Goal: Information Seeking & Learning: Find specific fact

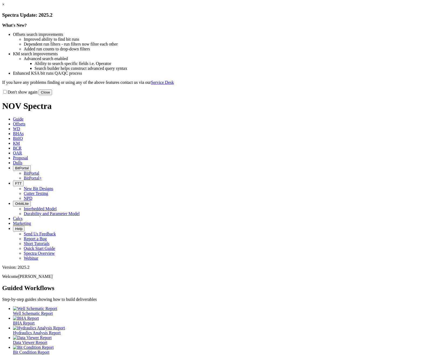
click at [52, 95] on button "Close" at bounding box center [45, 93] width 13 height 6
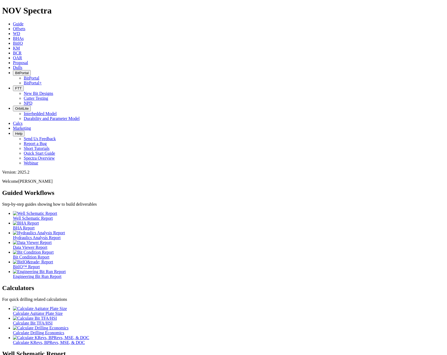
click at [270, 211] on ul "Well Schematic Report BHA Report Hydraulics Analysis Report Data Viewer Report …" at bounding box center [223, 245] width 443 height 68
click at [22, 65] on link "Dulls" at bounding box center [17, 67] width 9 height 5
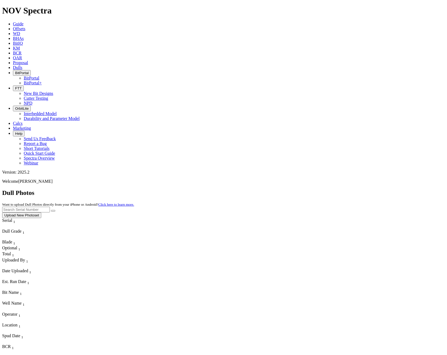
click at [15, 355] on div "A318292" at bounding box center [13, 357] width 23 height 5
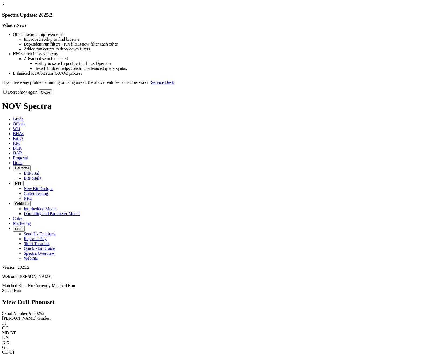
drag, startPoint x: 336, startPoint y: 45, endPoint x: 339, endPoint y: 43, distance: 3.2
click at [5, 7] on link "×" at bounding box center [3, 4] width 2 height 5
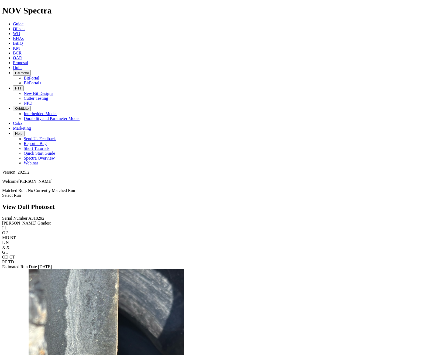
click at [25, 216] on div "Serial Number A318292 RH Dull Grades: I 1 O 3 MD BT L N X X G I OD CT RP TD Est…" at bounding box center [223, 242] width 443 height 53
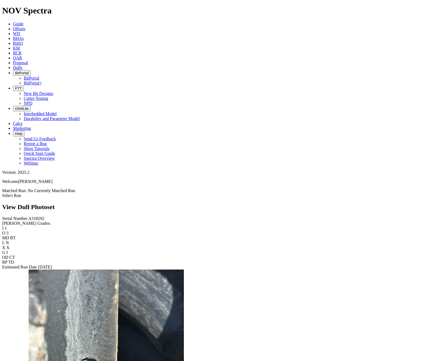
click at [13, 65] on icon at bounding box center [13, 67] width 0 height 5
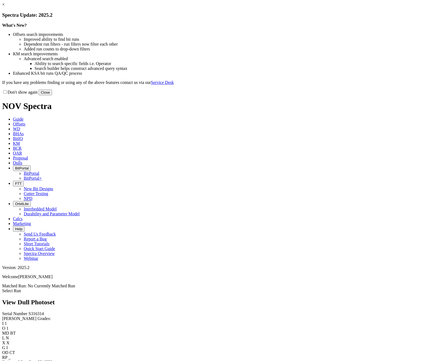
click at [52, 95] on button "Close" at bounding box center [45, 93] width 13 height 6
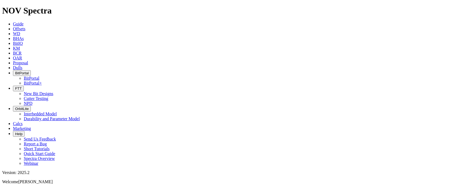
click at [13, 65] on icon at bounding box center [13, 67] width 0 height 5
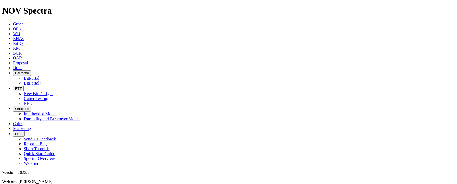
drag, startPoint x: 70, startPoint y: 42, endPoint x: 432, endPoint y: 74, distance: 362.8
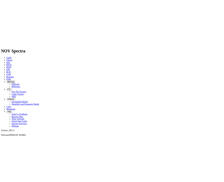
scroll to position [0, 0]
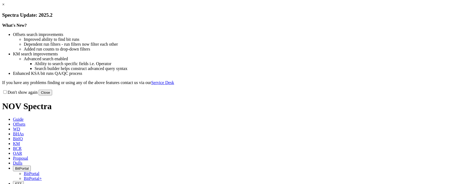
click at [5, 7] on link "×" at bounding box center [3, 4] width 2 height 5
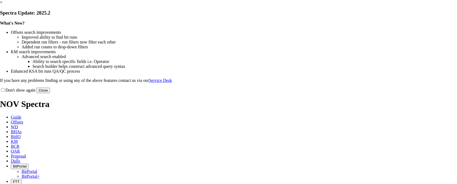
click at [2, 5] on link "×" at bounding box center [1, 2] width 2 height 5
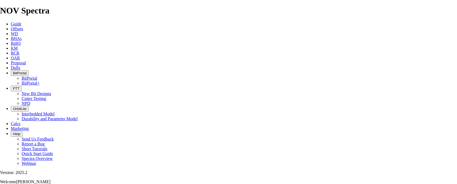
scroll to position [13, 0]
click at [11, 51] on icon at bounding box center [11, 53] width 0 height 5
drag, startPoint x: 147, startPoint y: 21, endPoint x: 145, endPoint y: 22, distance: 2.8
click at [11, 51] on icon at bounding box center [11, 53] width 0 height 5
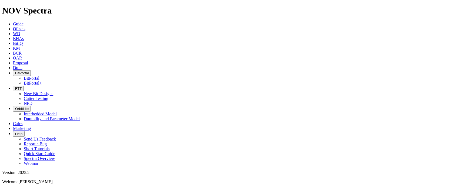
click at [13, 65] on icon at bounding box center [13, 67] width 0 height 5
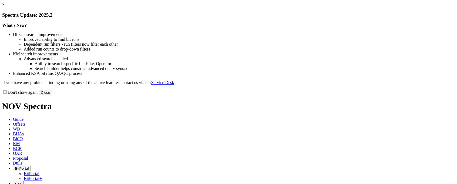
click at [5, 7] on link "×" at bounding box center [3, 4] width 2 height 5
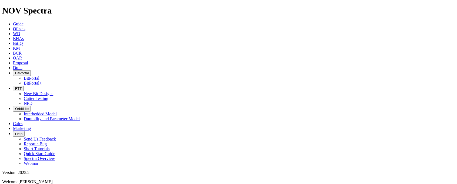
click at [15, 132] on icon "button" at bounding box center [15, 134] width 0 height 4
click at [47, 141] on link "Report a Bug" at bounding box center [35, 143] width 23 height 5
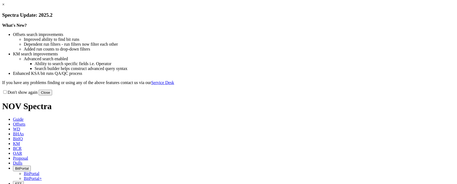
click at [5, 7] on link "×" at bounding box center [3, 4] width 2 height 5
